Goal: Task Accomplishment & Management: Manage account settings

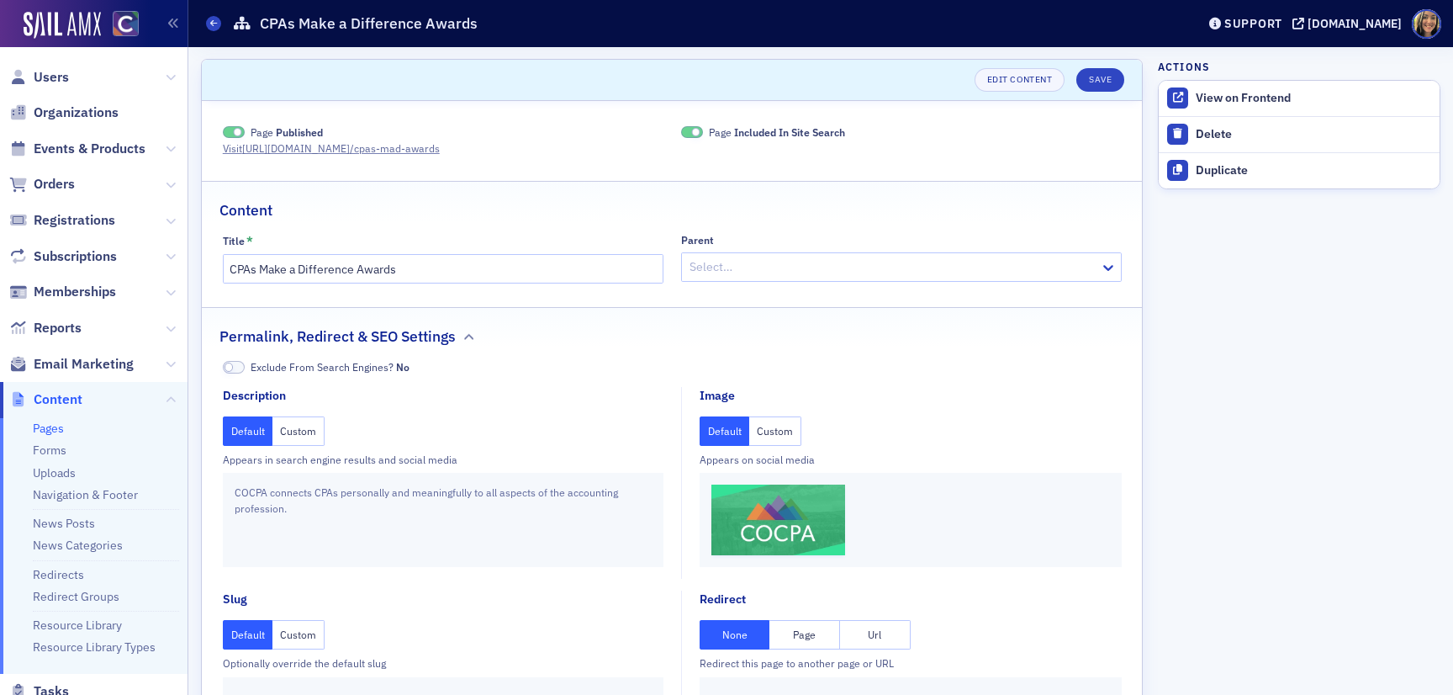
scroll to position [100, 0]
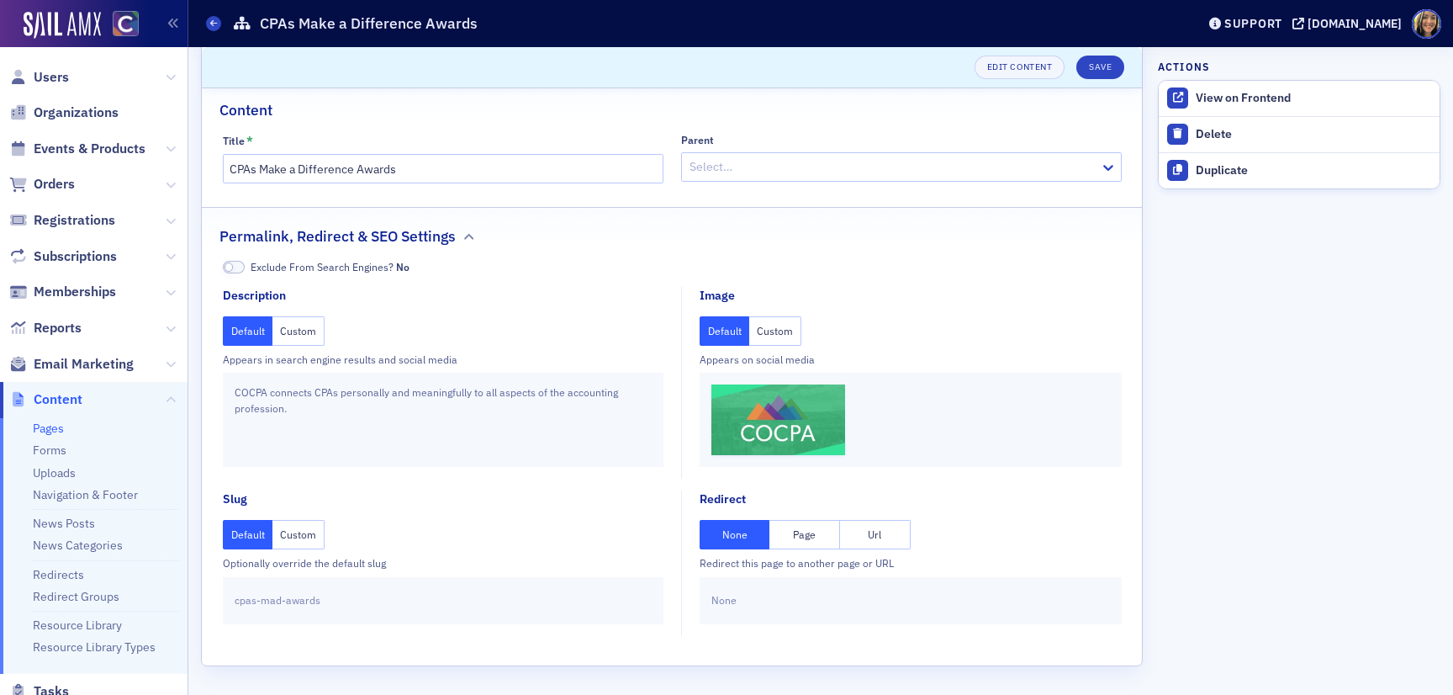
click at [791, 528] on button "Page" at bounding box center [805, 534] width 71 height 29
click at [828, 601] on div at bounding box center [902, 599] width 368 height 19
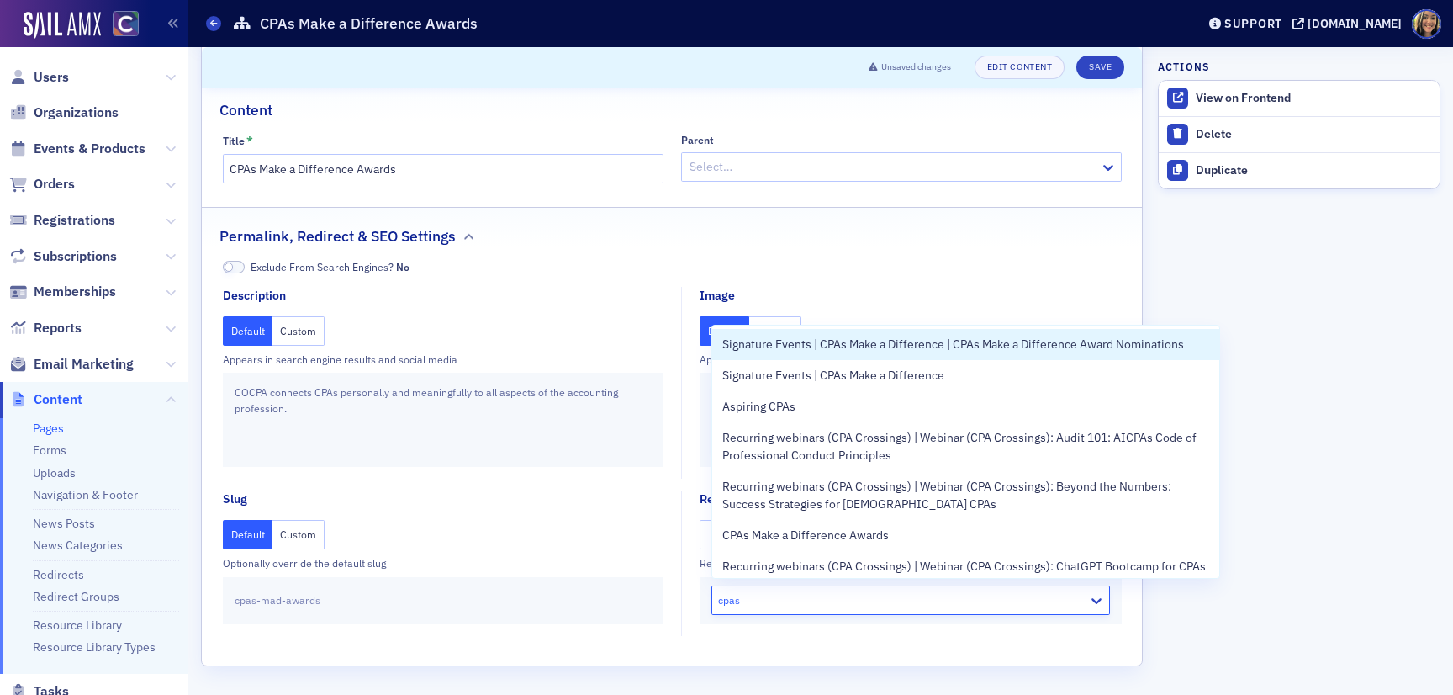
type input "cpas m"
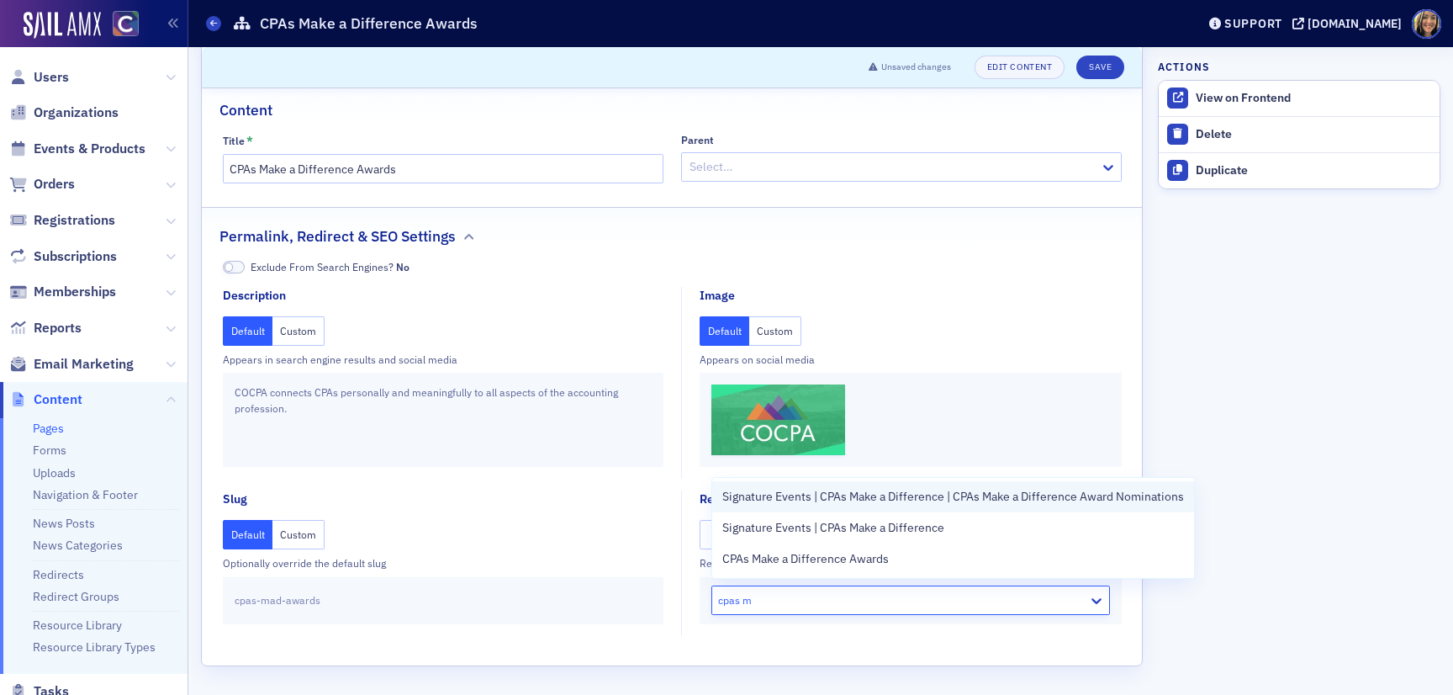
click at [909, 510] on div "Signature Events | CPAs Make a Difference | CPAs Make a Difference Award Nomina…" at bounding box center [953, 496] width 482 height 31
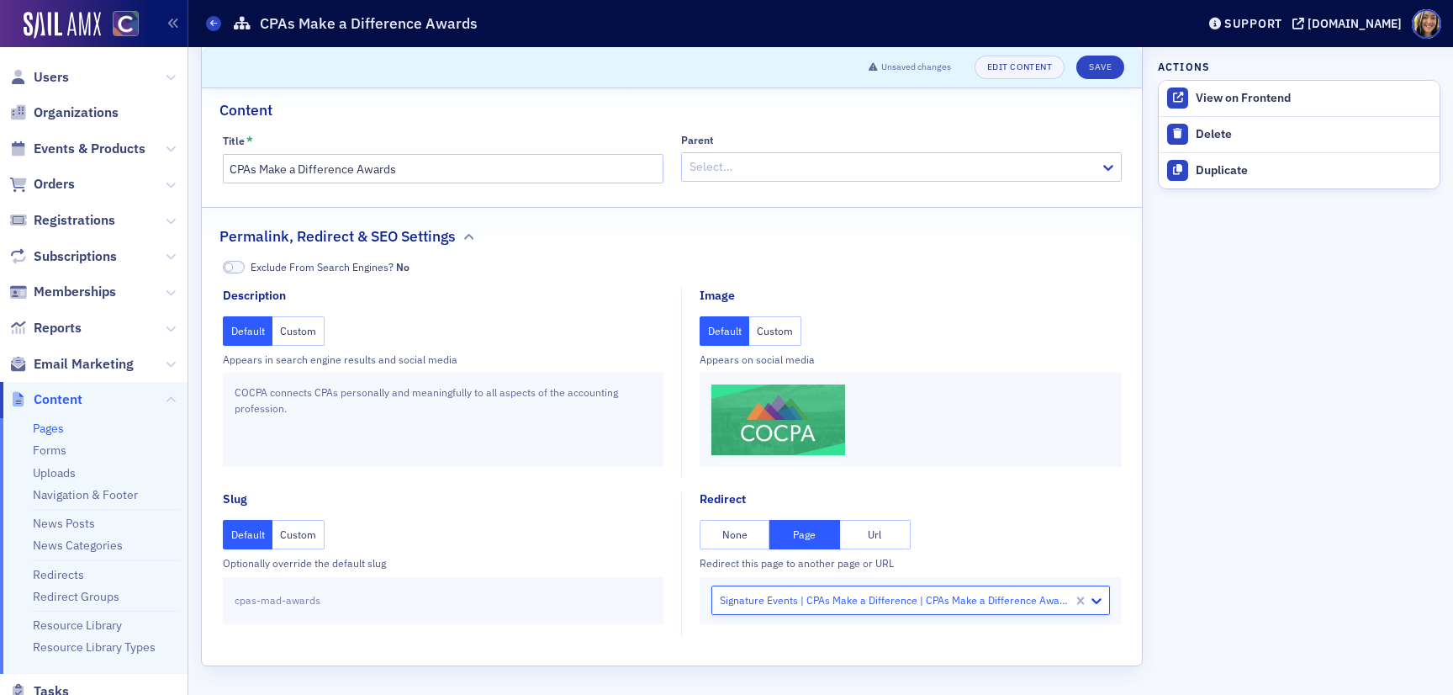
scroll to position [0, 0]
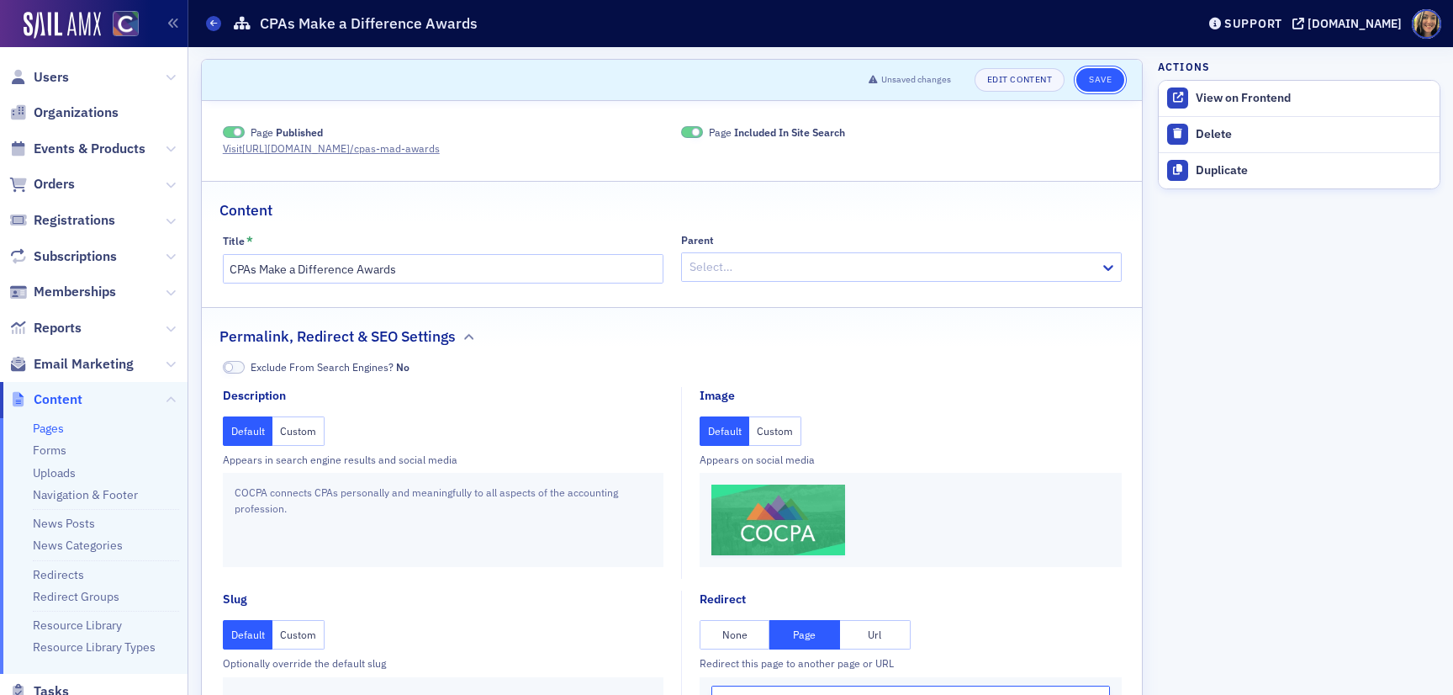
click at [1109, 83] on button "Save" at bounding box center [1101, 80] width 48 height 24
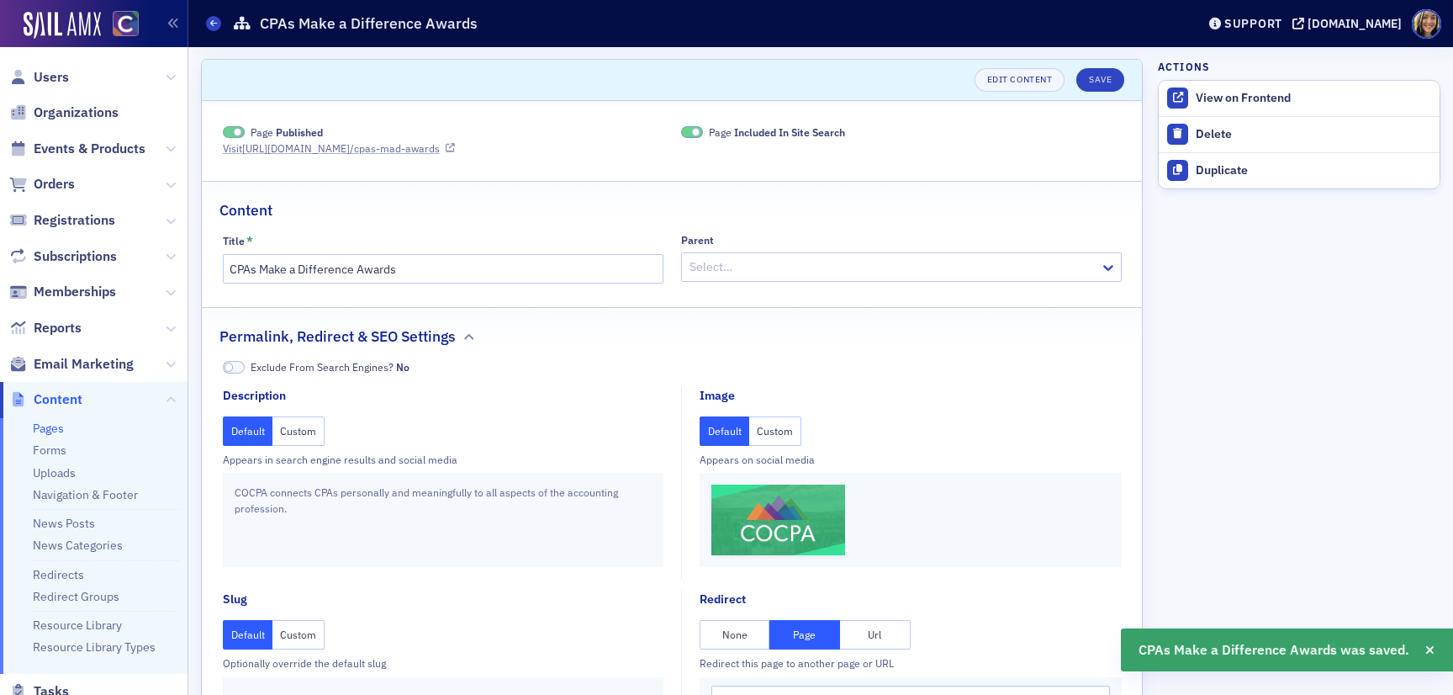
click at [378, 146] on link "Visit [URL][DOMAIN_NAME] /cpas-mad-awards" at bounding box center [339, 147] width 232 height 15
